Goal: Task Accomplishment & Management: Manage account settings

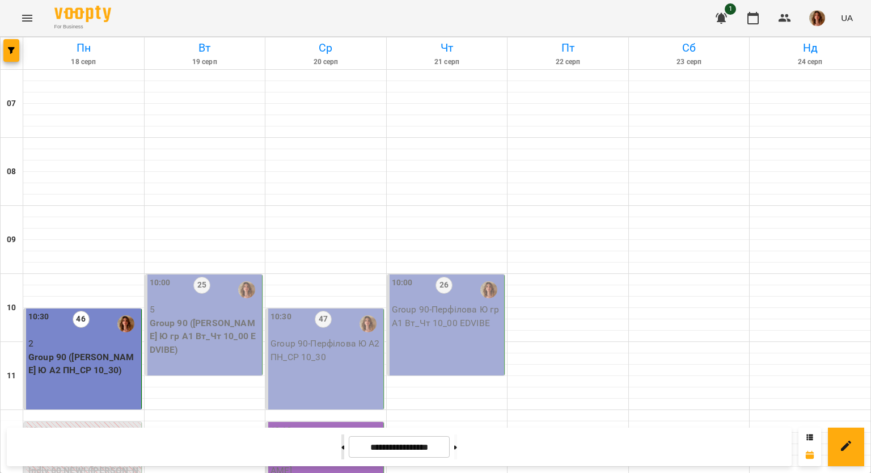
scroll to position [170, 0]
click at [342, 447] on icon at bounding box center [343, 447] width 3 height 4
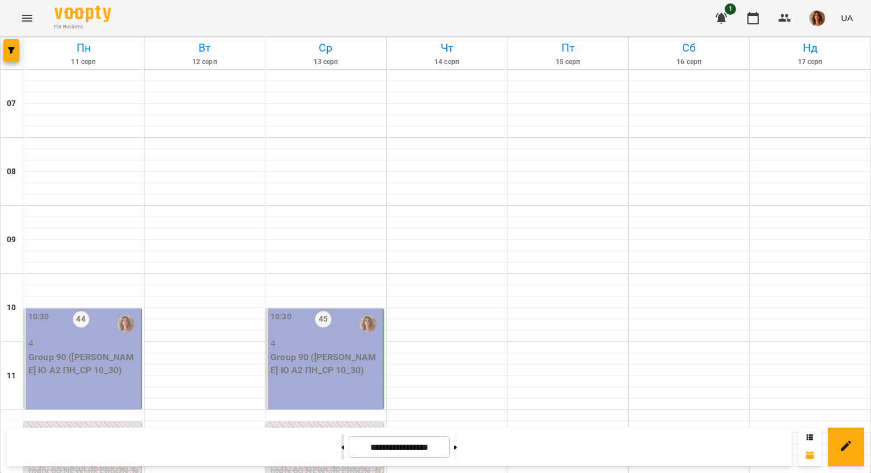
click at [342, 447] on icon at bounding box center [343, 447] width 3 height 4
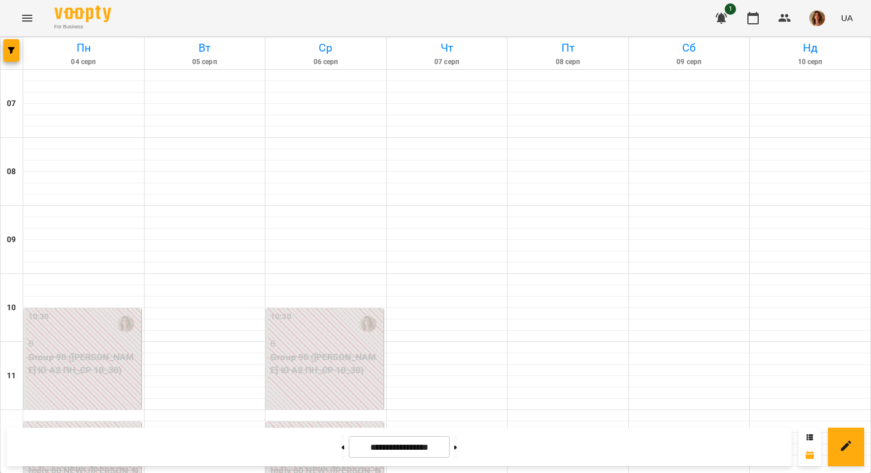
scroll to position [624, 0]
click at [457, 445] on button at bounding box center [455, 446] width 3 height 25
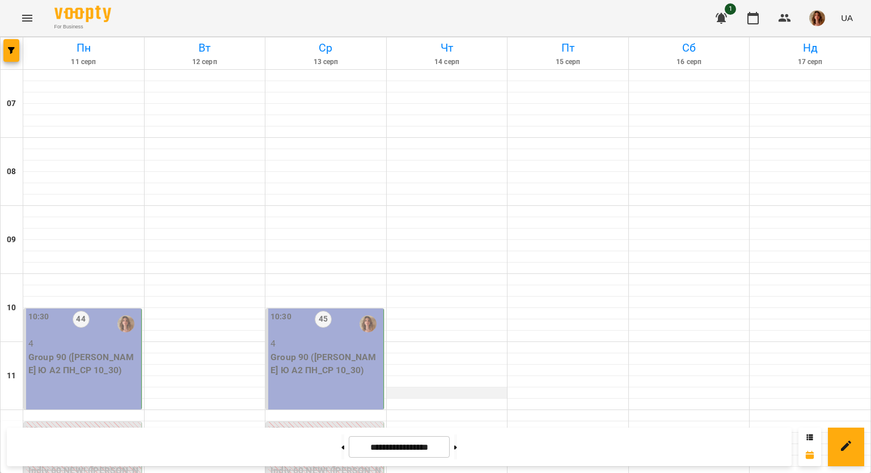
scroll to position [227, 0]
click at [342, 447] on icon at bounding box center [343, 447] width 3 height 4
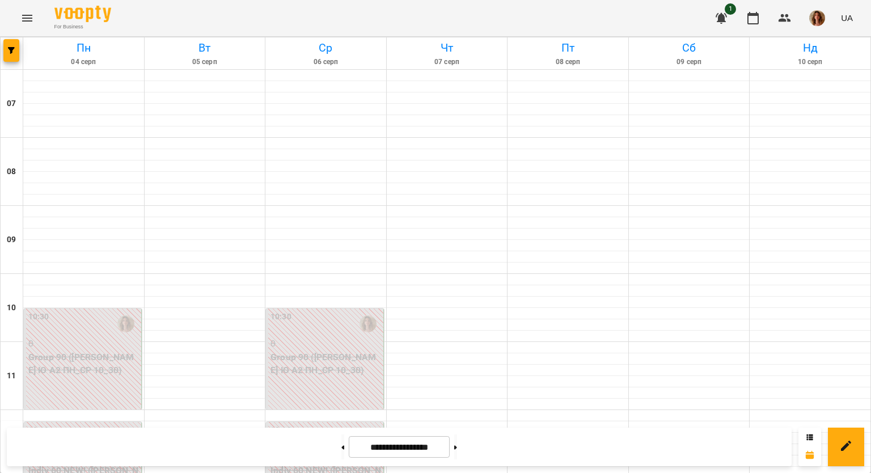
scroll to position [170, 0]
click at [457, 444] on button at bounding box center [455, 446] width 3 height 25
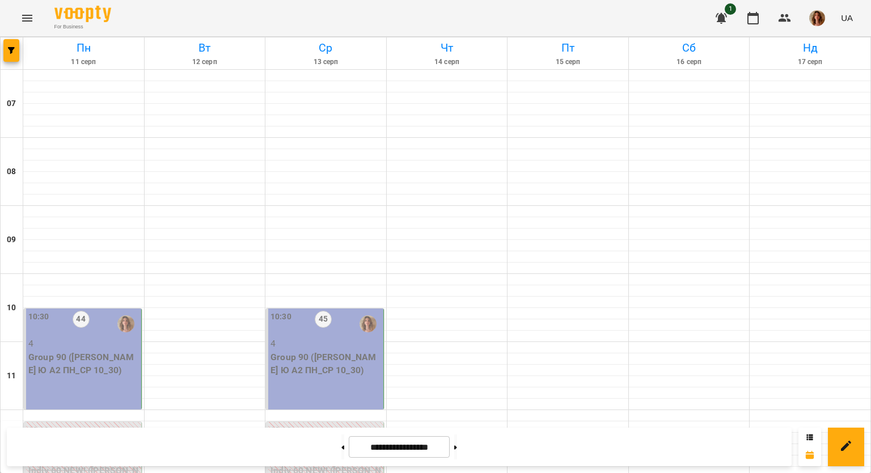
scroll to position [113, 0]
click at [457, 448] on button at bounding box center [455, 446] width 3 height 25
type input "**********"
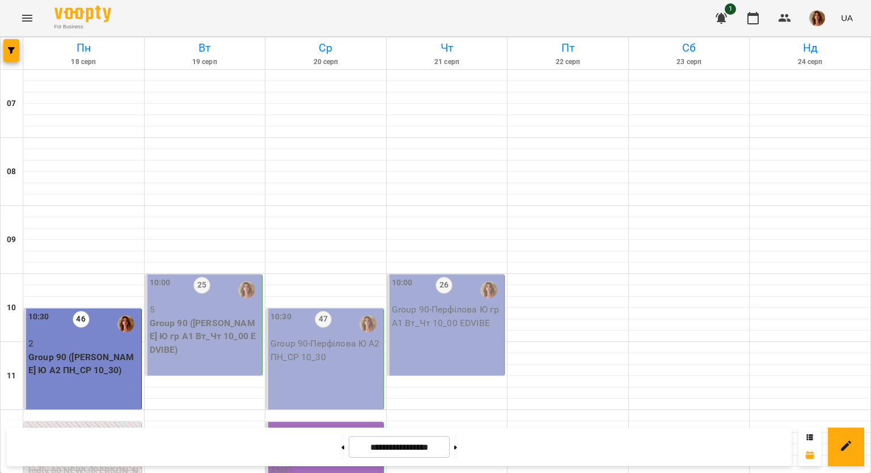
scroll to position [226, 0]
click at [201, 316] on p "Group 90 ([PERSON_NAME] Ю гр А1 Вт_Чт 10_00 EDVIBE)" at bounding box center [205, 336] width 111 height 40
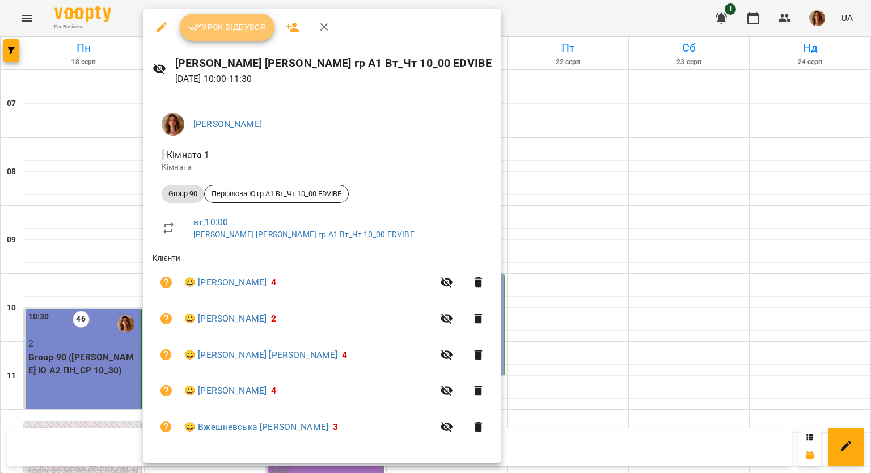
click at [211, 24] on span "Урок відбувся" at bounding box center [227, 27] width 77 height 14
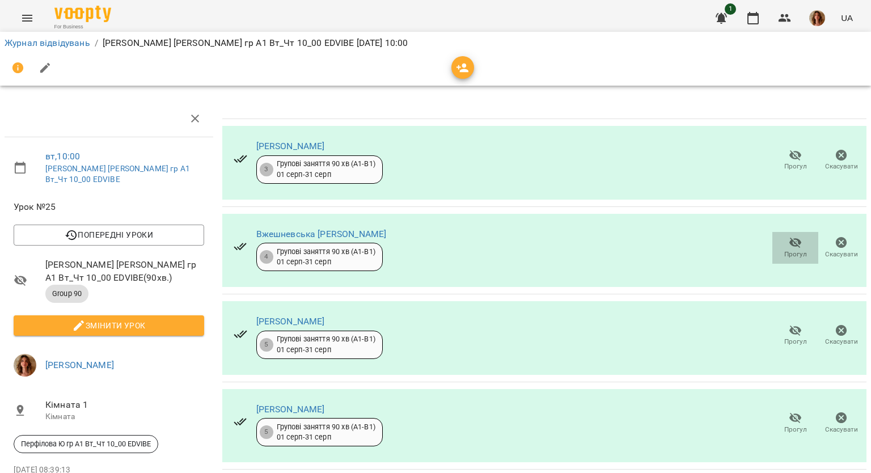
click at [790, 242] on icon "button" at bounding box center [795, 243] width 12 height 11
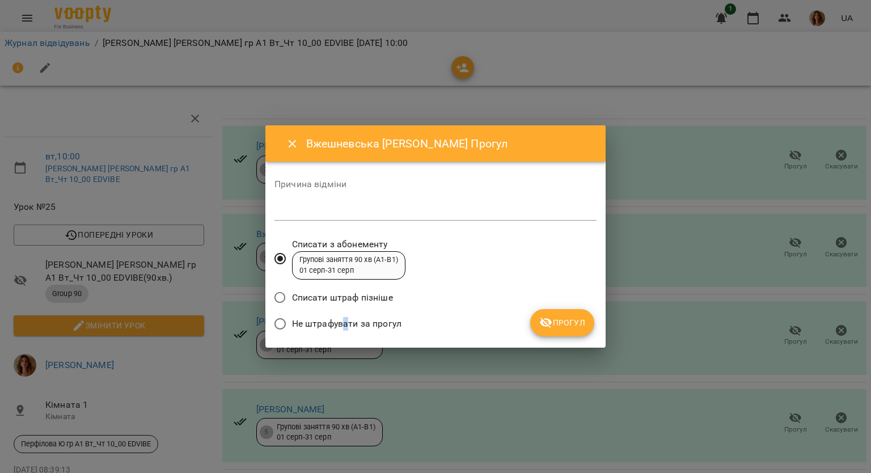
click at [345, 327] on span "Не штрафувати за прогул" at bounding box center [346, 324] width 109 height 14
click at [294, 323] on span "Не штрафувати за прогул" at bounding box center [346, 324] width 109 height 14
click at [544, 325] on icon "submit" at bounding box center [546, 322] width 12 height 11
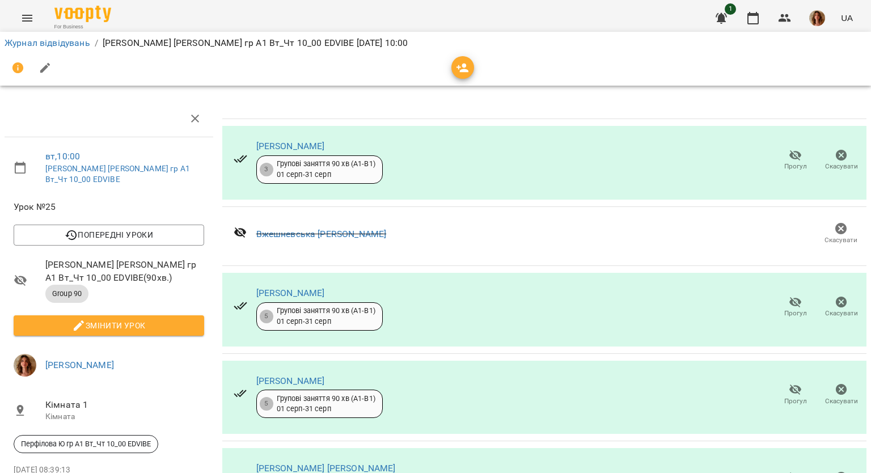
click at [37, 70] on button "button" at bounding box center [45, 67] width 27 height 27
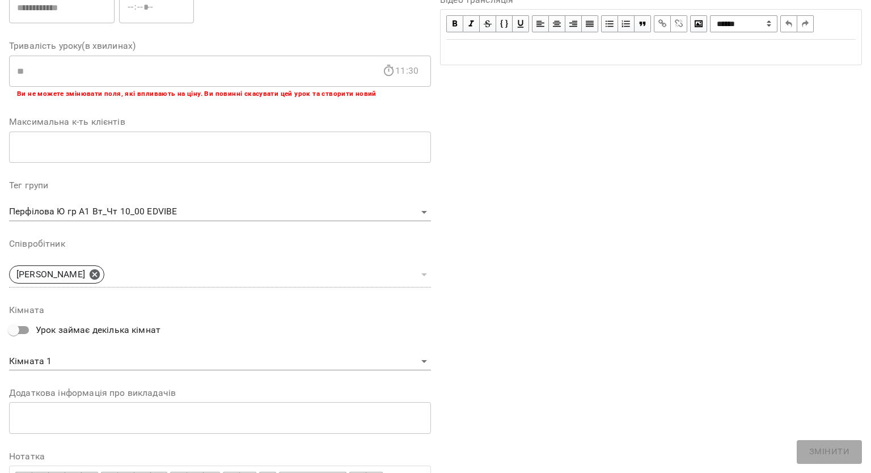
scroll to position [281, 0]
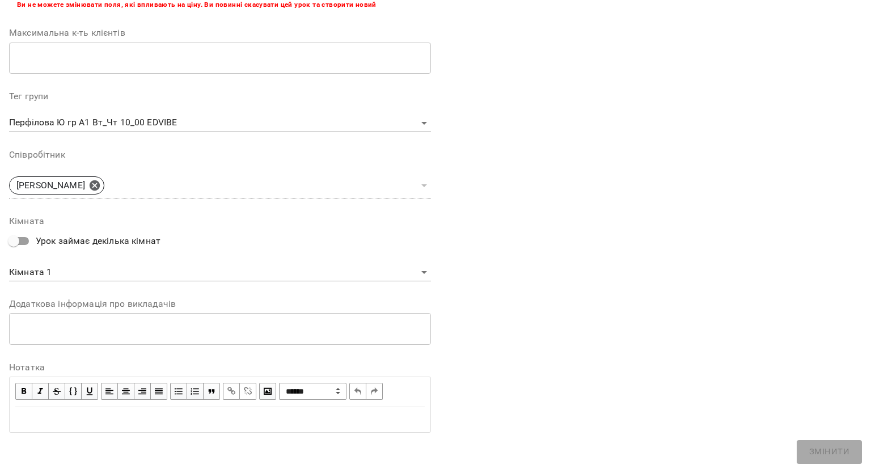
click at [122, 422] on div "Edit text" at bounding box center [219, 420] width 409 height 14
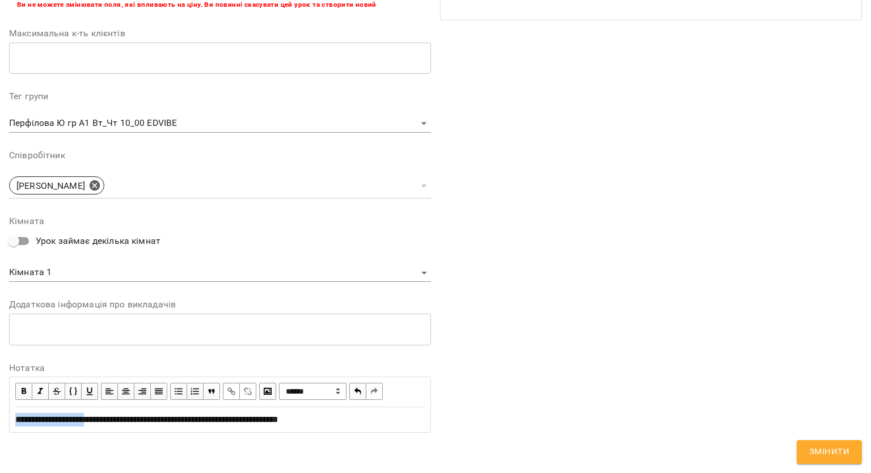
drag, startPoint x: 14, startPoint y: 417, endPoint x: 103, endPoint y: 417, distance: 88.4
click at [103, 417] on div "**********" at bounding box center [220, 420] width 420 height 24
click at [25, 385] on span "button" at bounding box center [24, 391] width 12 height 12
click at [334, 429] on div "**********" at bounding box center [220, 420] width 420 height 24
drag, startPoint x: 350, startPoint y: 422, endPoint x: 254, endPoint y: 415, distance: 96.6
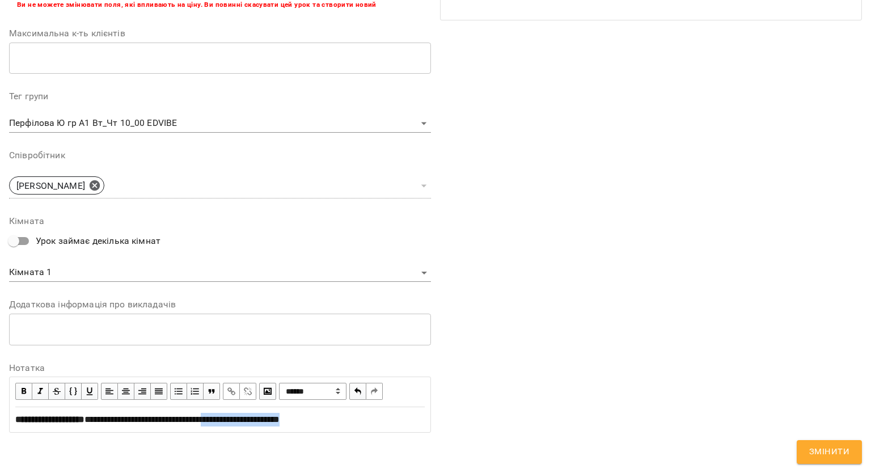
click at [254, 415] on div "**********" at bounding box center [219, 420] width 409 height 14
click at [823, 453] on span "Змінити" at bounding box center [829, 451] width 40 height 15
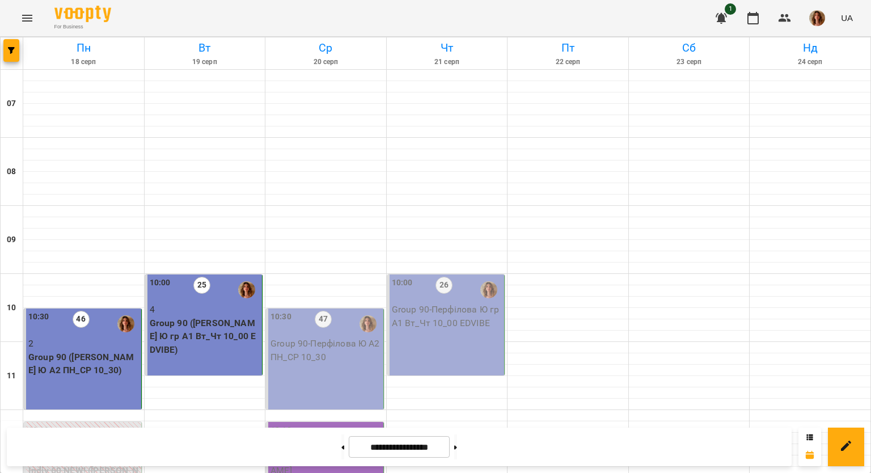
scroll to position [283, 0]
click at [341, 441] on button at bounding box center [342, 446] width 3 height 25
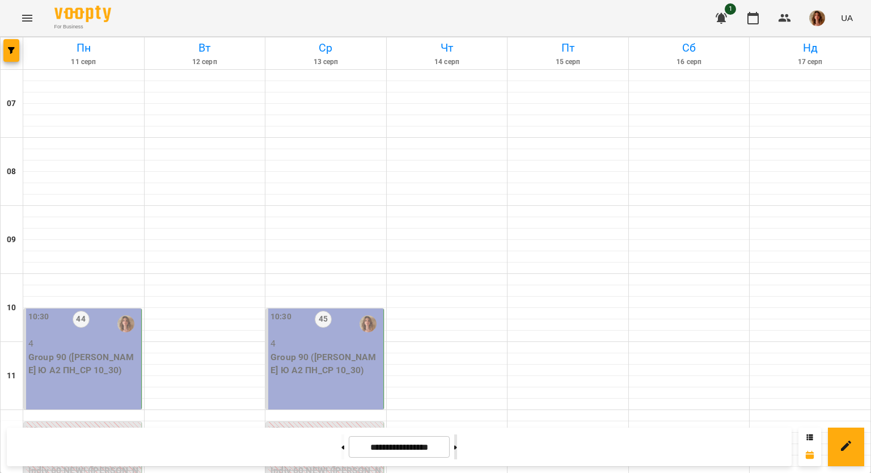
click at [457, 449] on button at bounding box center [455, 446] width 3 height 25
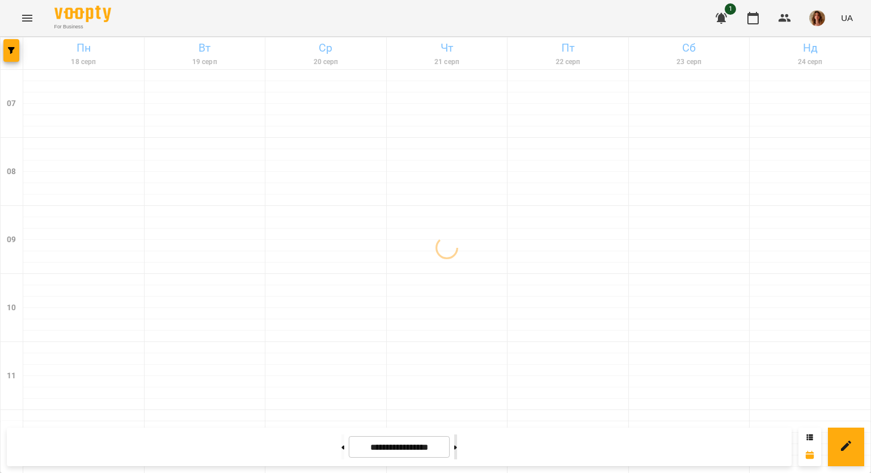
click at [457, 449] on button at bounding box center [455, 446] width 3 height 25
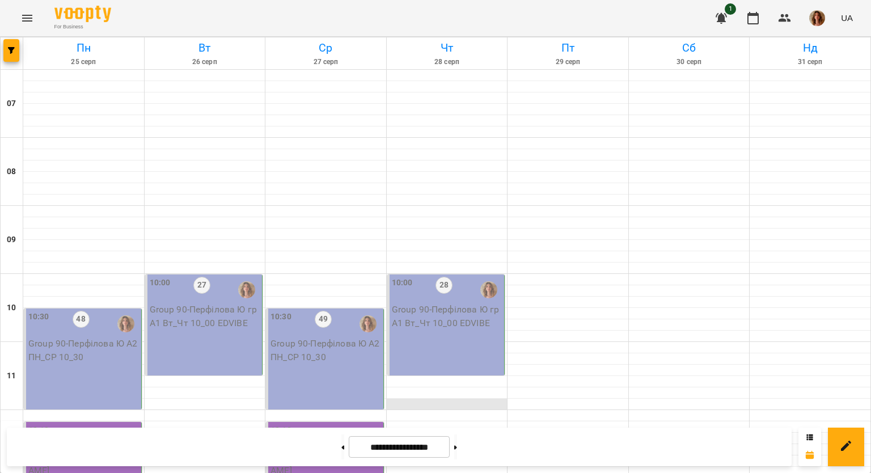
scroll to position [170, 0]
click at [341, 447] on button at bounding box center [342, 446] width 3 height 25
type input "**********"
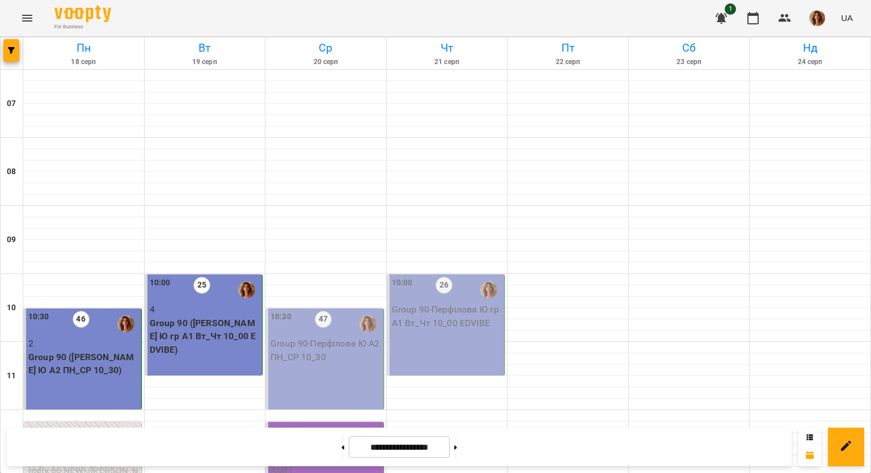
scroll to position [56, 0]
